Goal: Find specific page/section

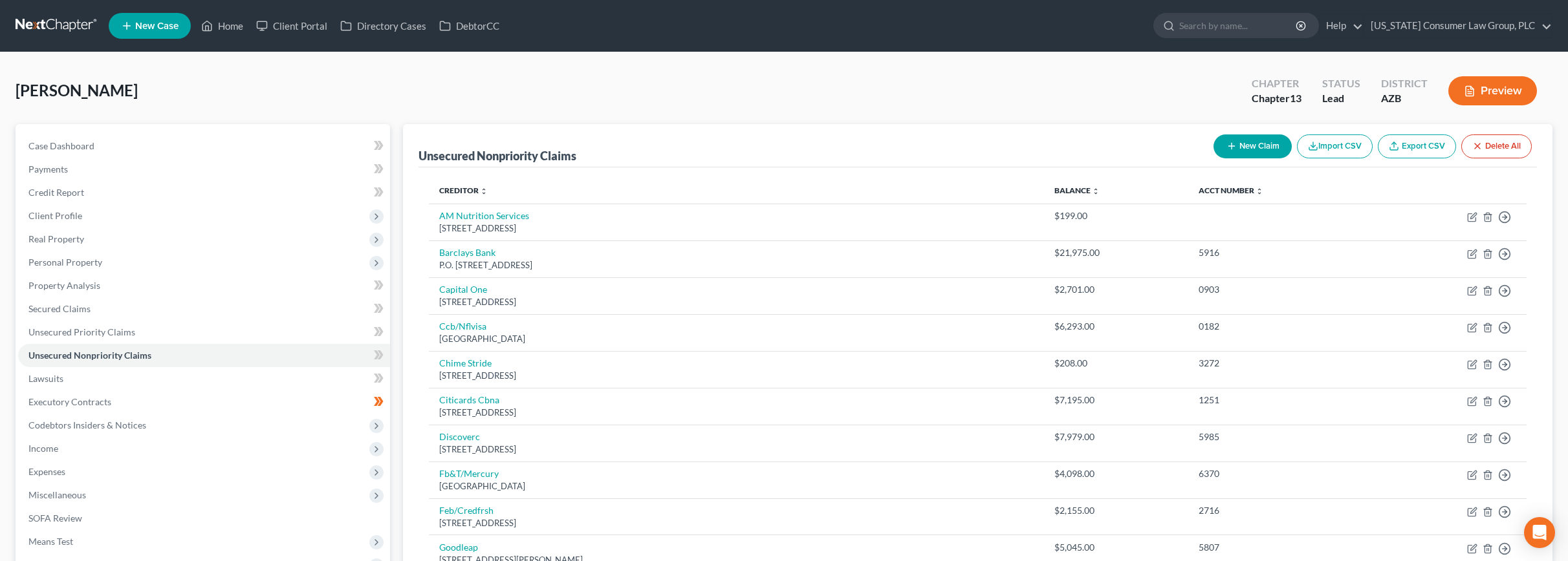
click at [37, 25] on link at bounding box center [56, 26] width 83 height 23
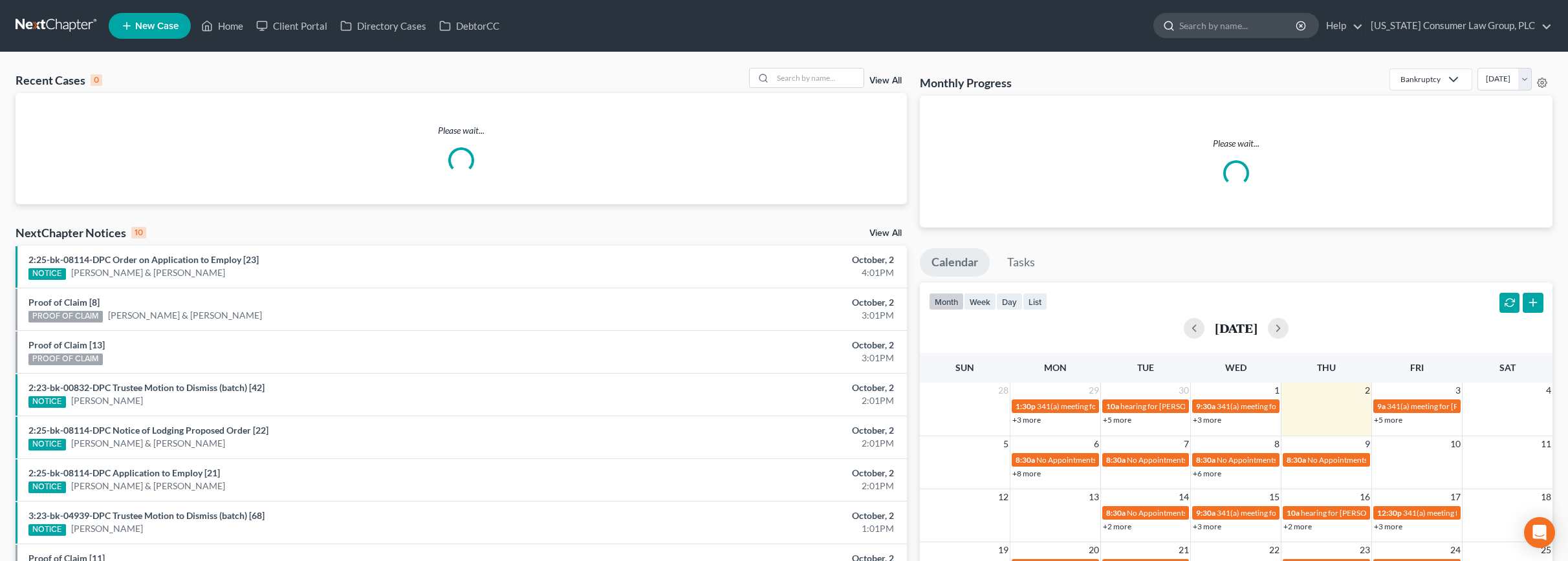
click at [1245, 27] on input "search" at bounding box center [1238, 26] width 119 height 24
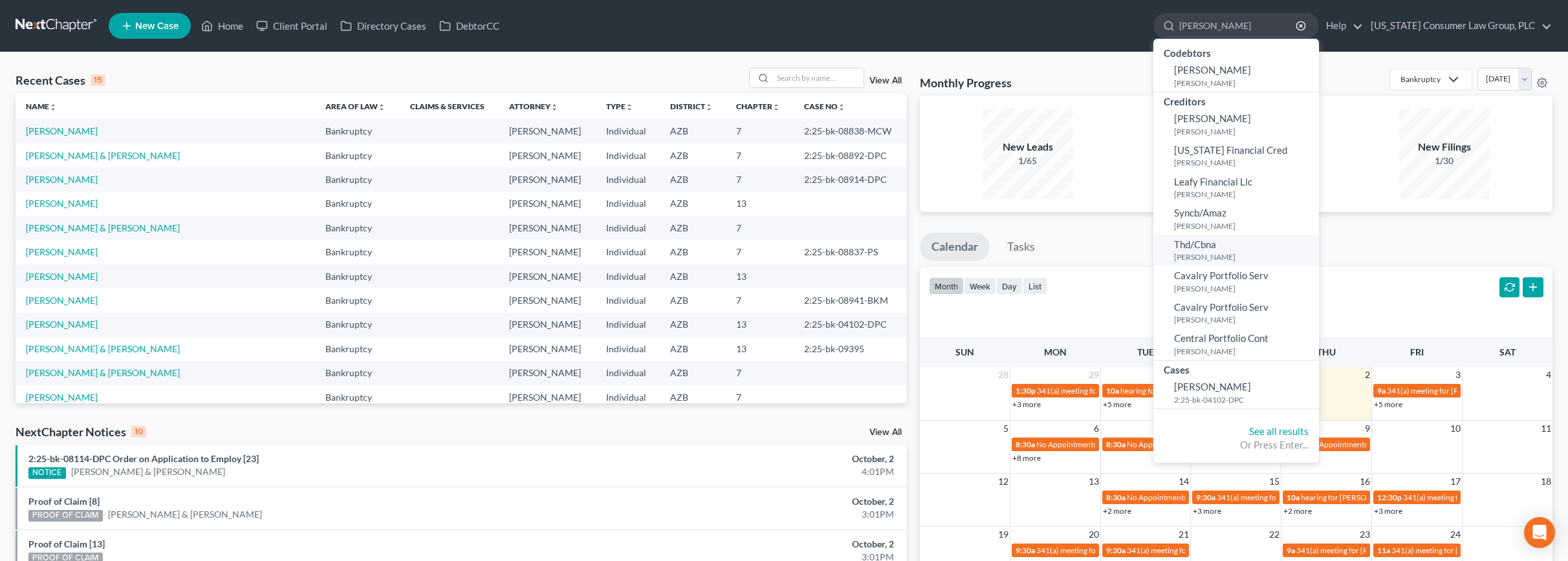
type input "[PERSON_NAME]"
click at [1225, 253] on small "[PERSON_NAME]" at bounding box center [1245, 257] width 142 height 11
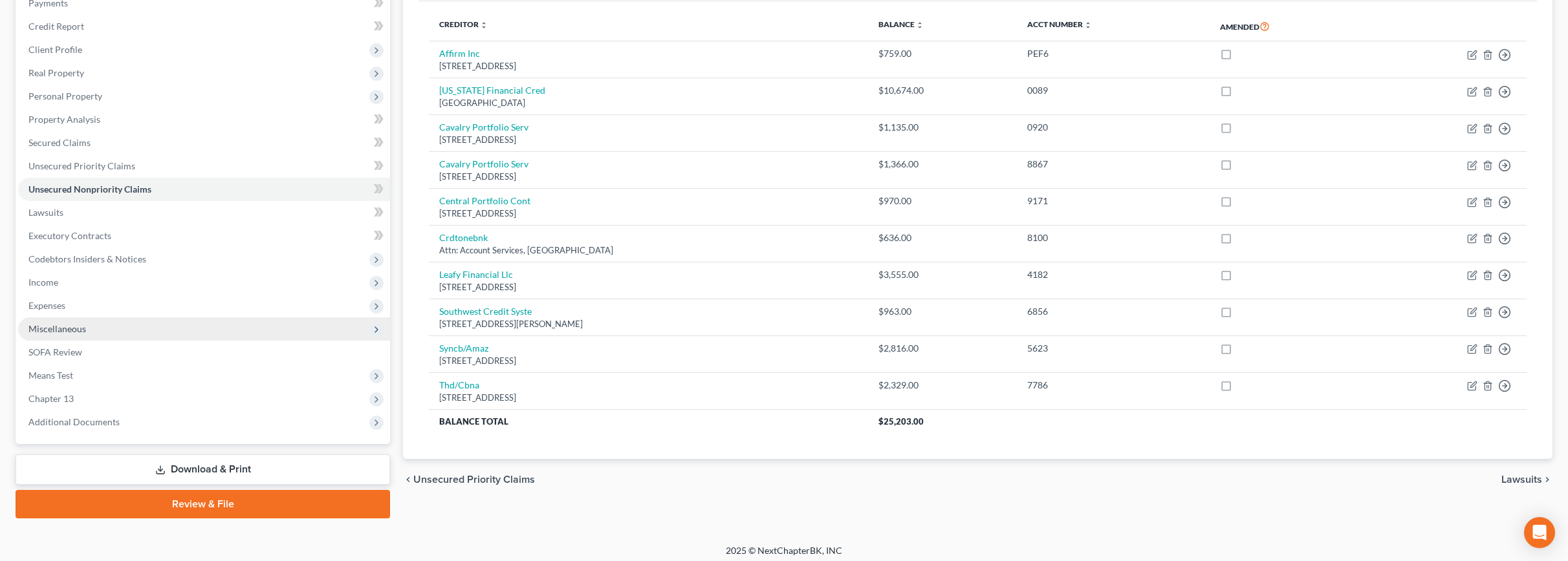
scroll to position [171, 0]
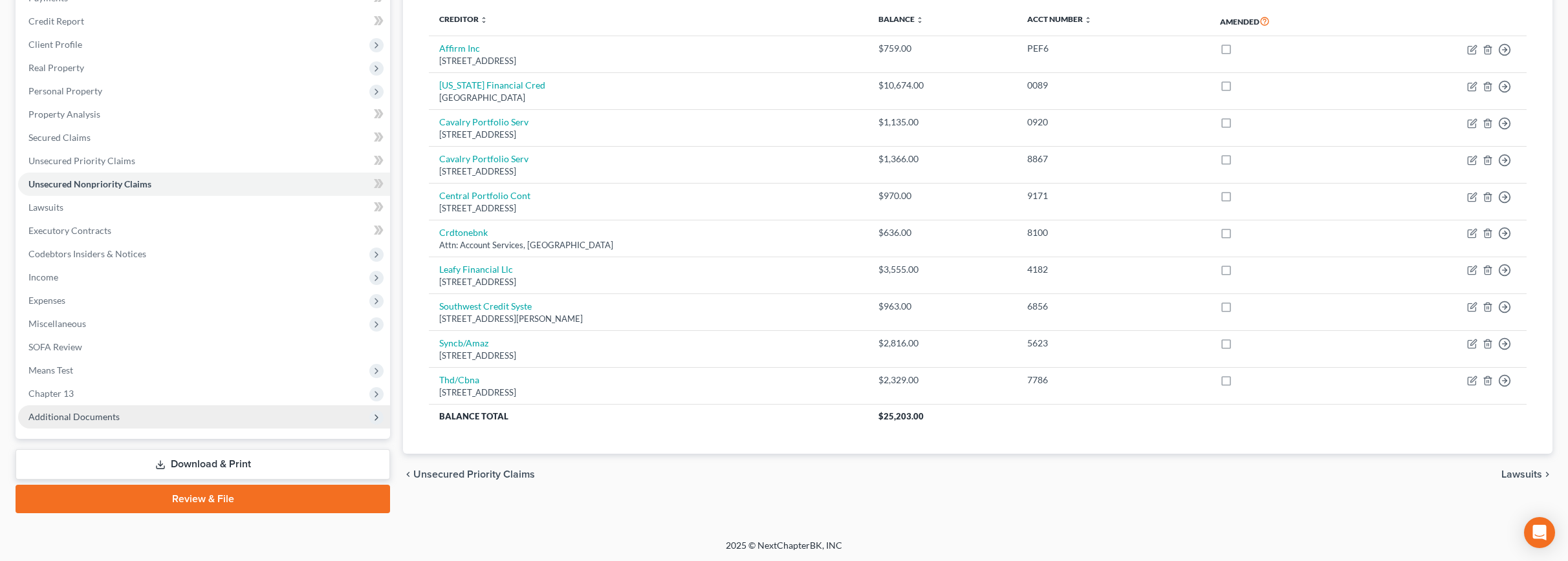
click at [71, 414] on span "Additional Documents" at bounding box center [74, 416] width 91 height 11
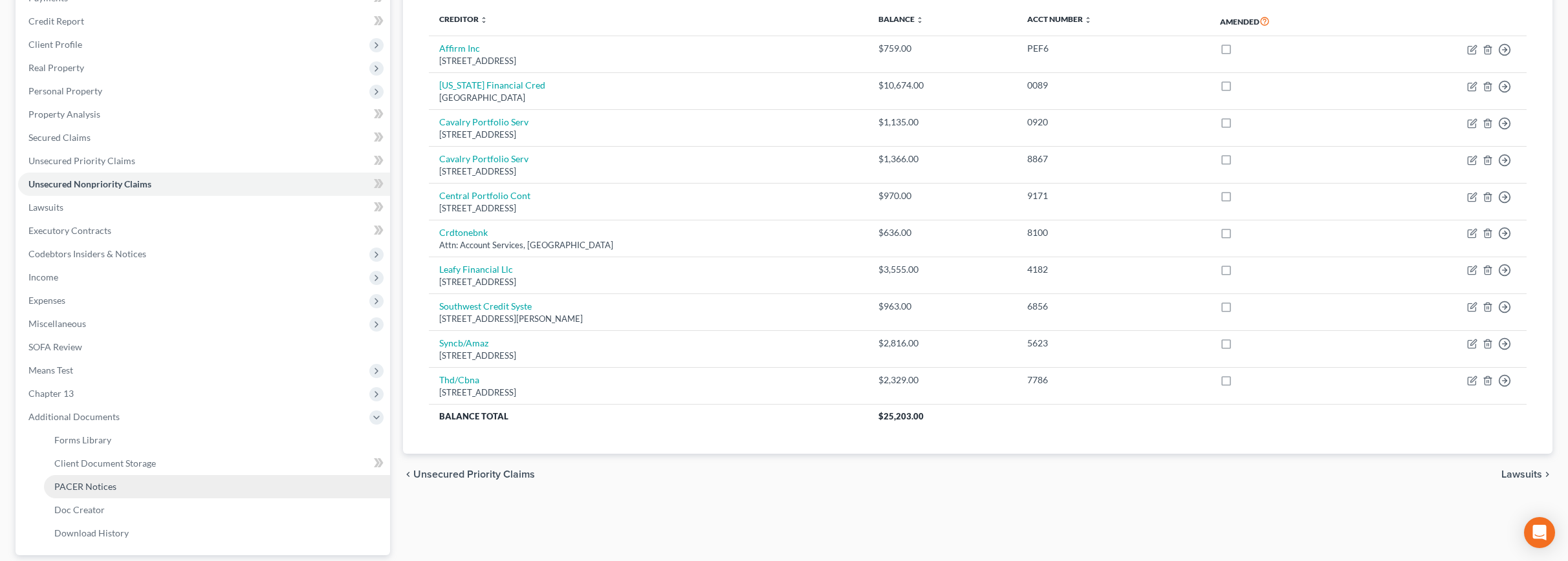
click at [80, 478] on link "PACER Notices" at bounding box center [217, 487] width 346 height 23
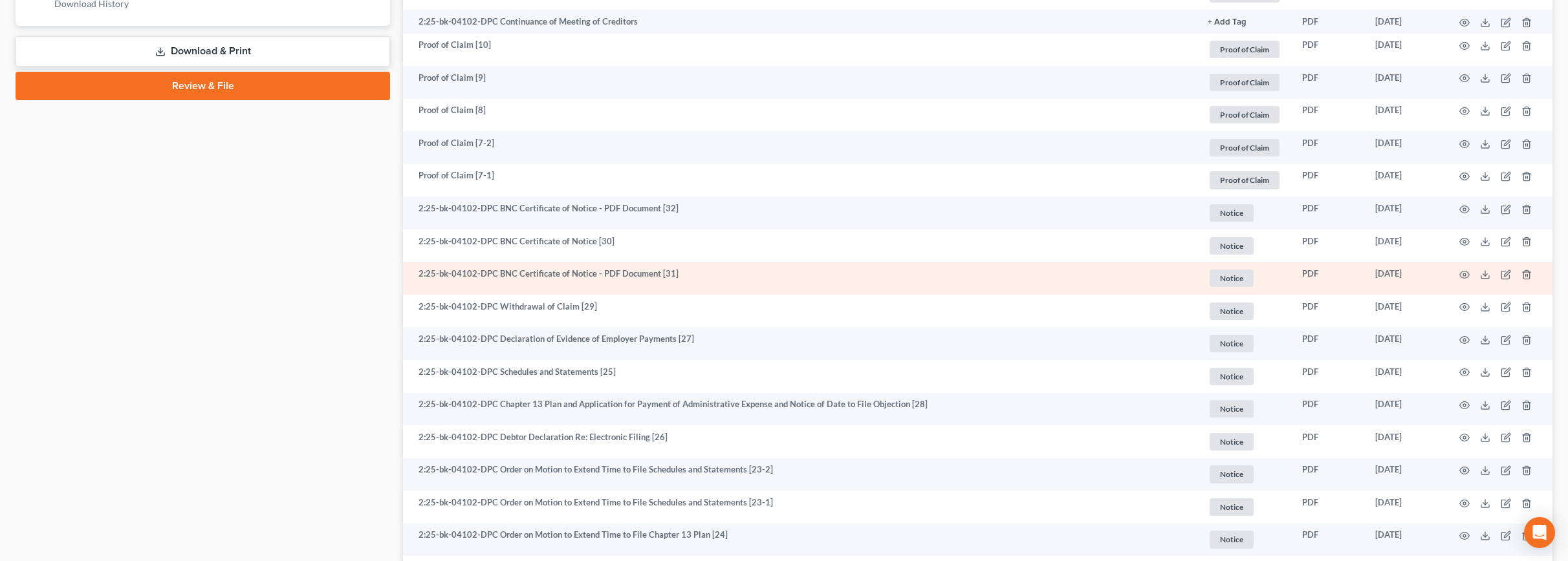
scroll to position [744, 0]
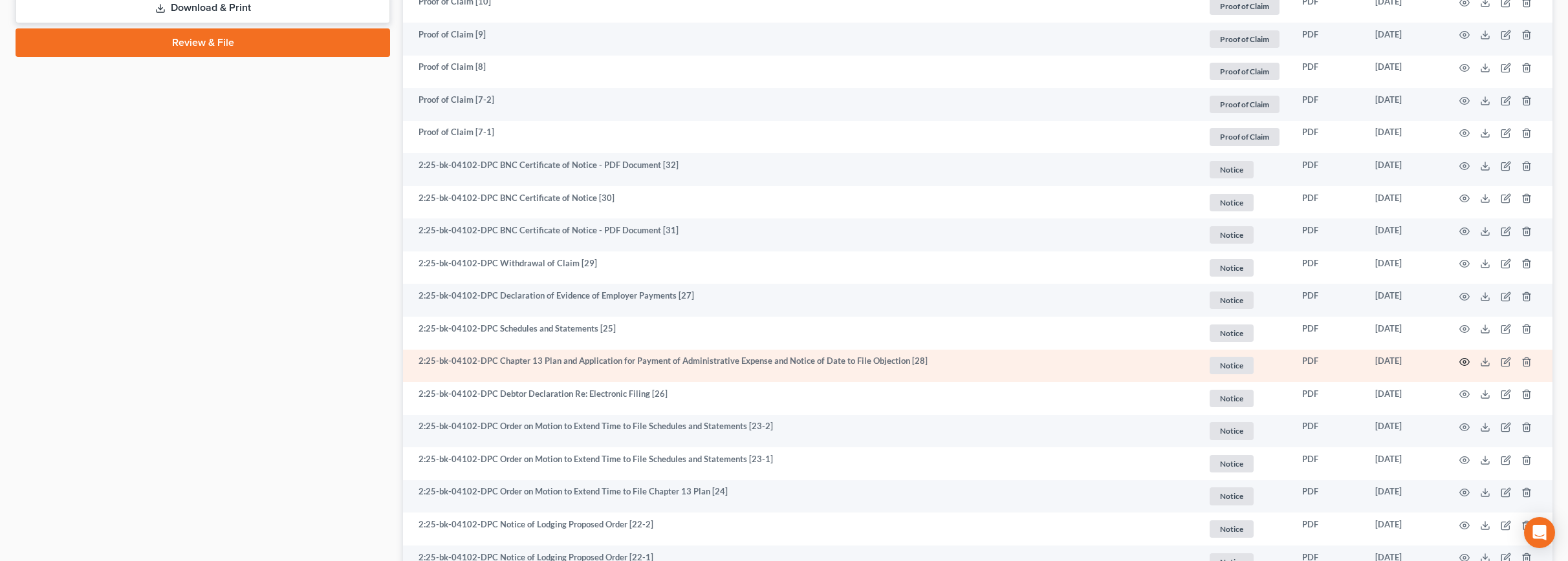
click at [1466, 361] on circle "button" at bounding box center [1464, 362] width 3 height 3
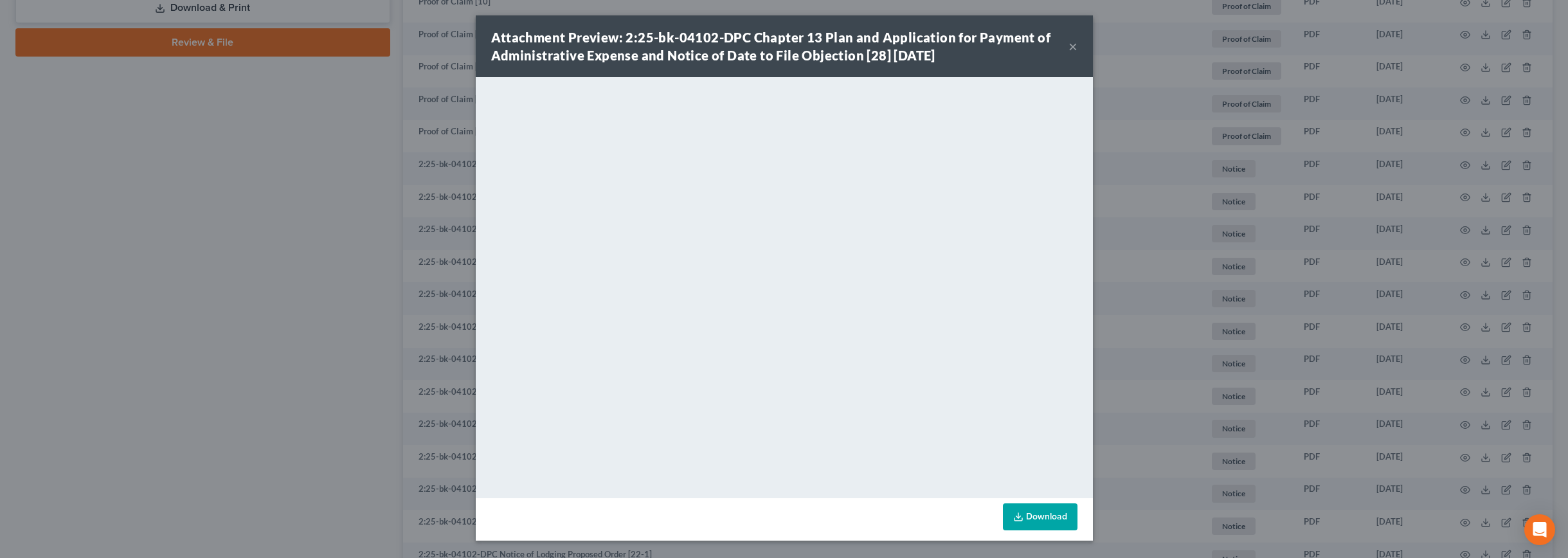
click at [1076, 46] on button "×" at bounding box center [1073, 46] width 9 height 15
